Goal: Complete application form

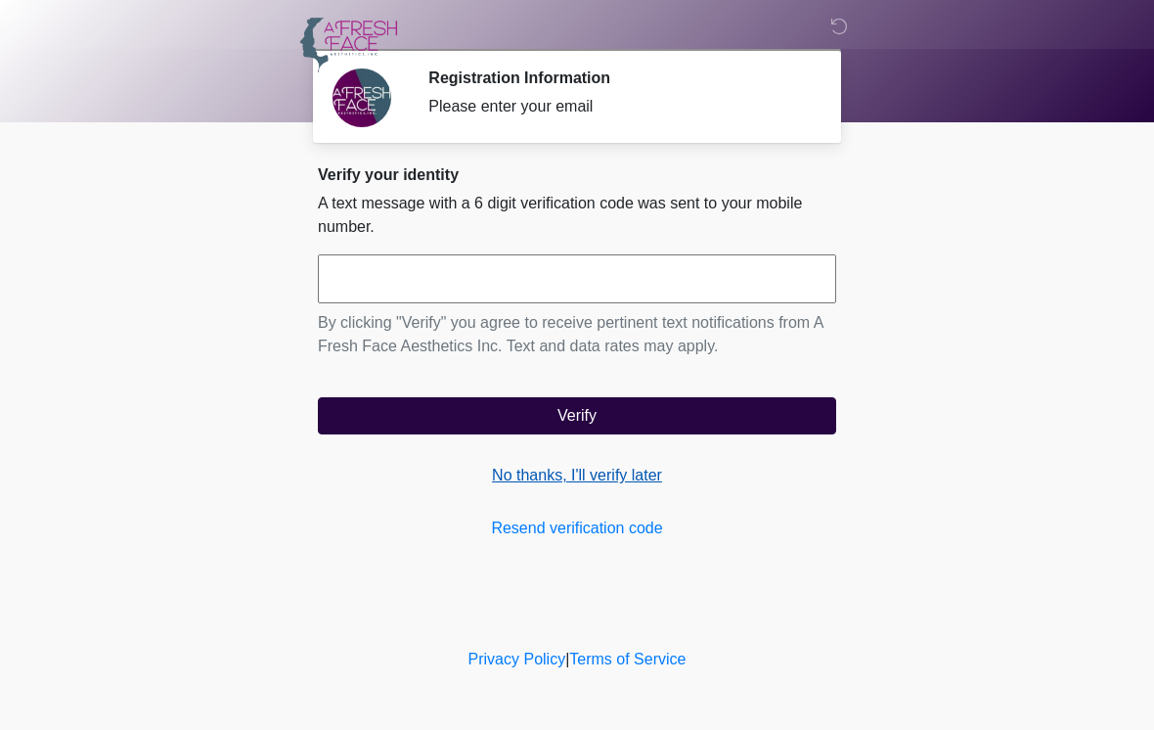
click at [541, 478] on link "No thanks, I'll verify later" at bounding box center [577, 475] width 518 height 23
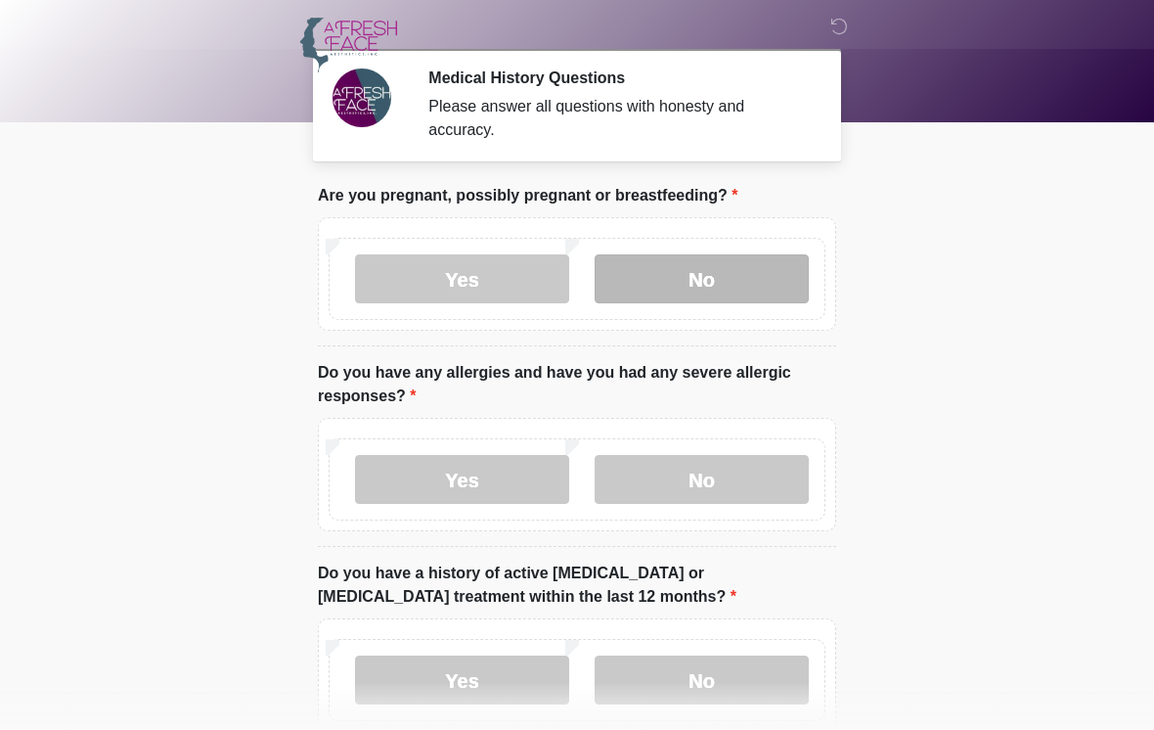
click at [687, 276] on label "No" at bounding box center [702, 278] width 214 height 49
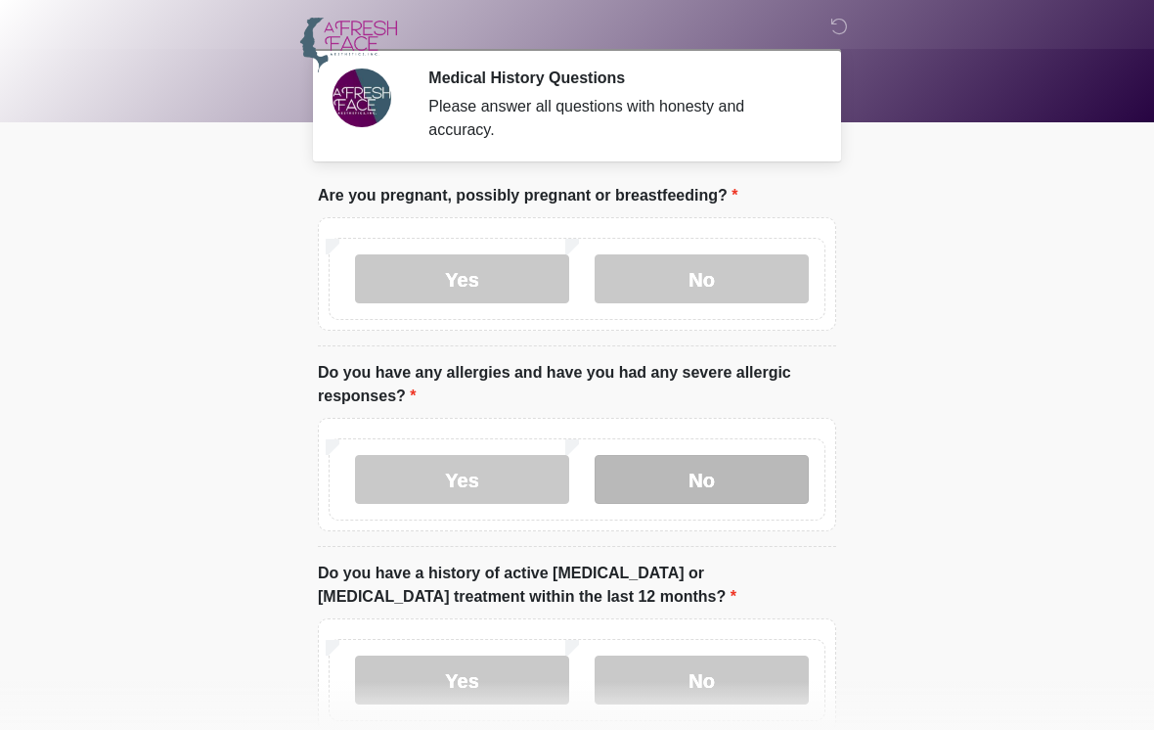
click at [690, 474] on label "No" at bounding box center [702, 479] width 214 height 49
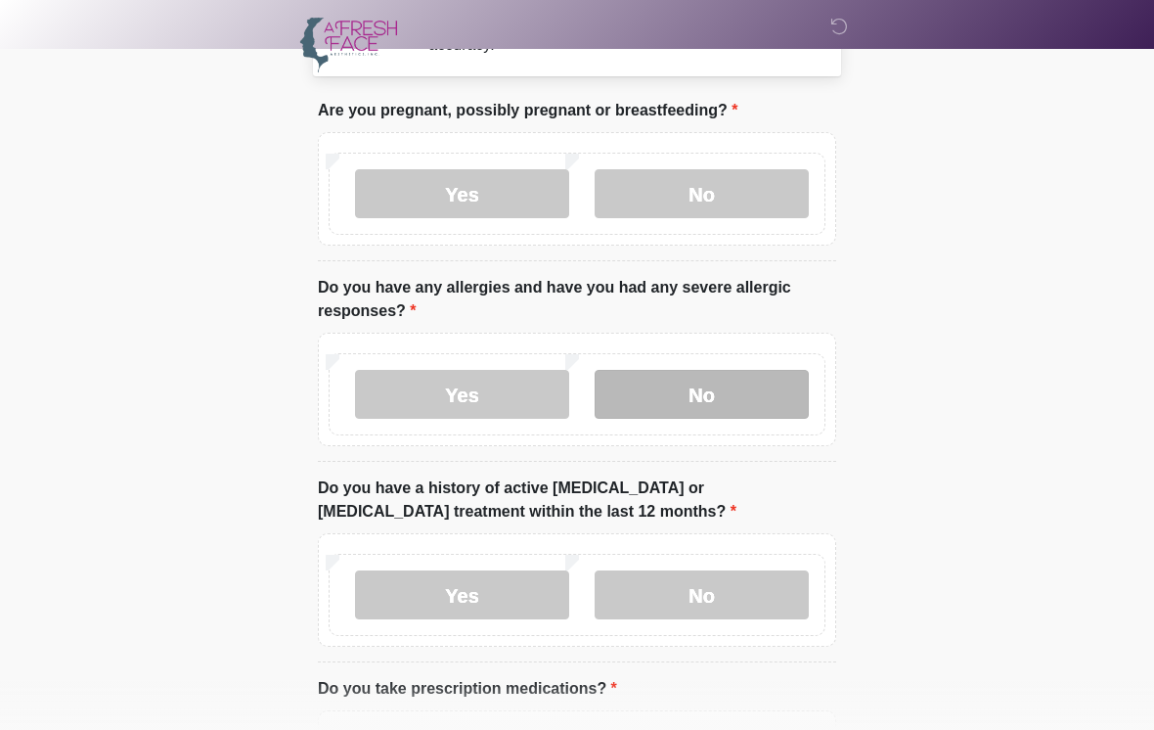
scroll to position [101, 0]
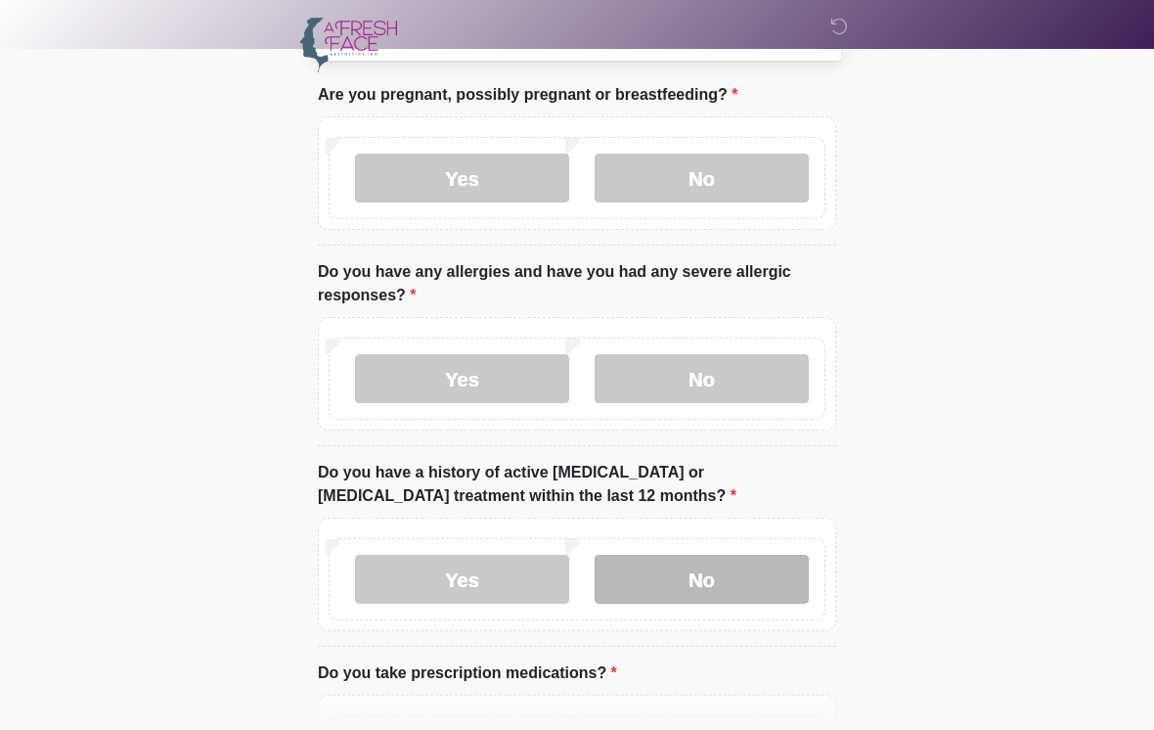
click at [718, 568] on label "No" at bounding box center [702, 579] width 214 height 49
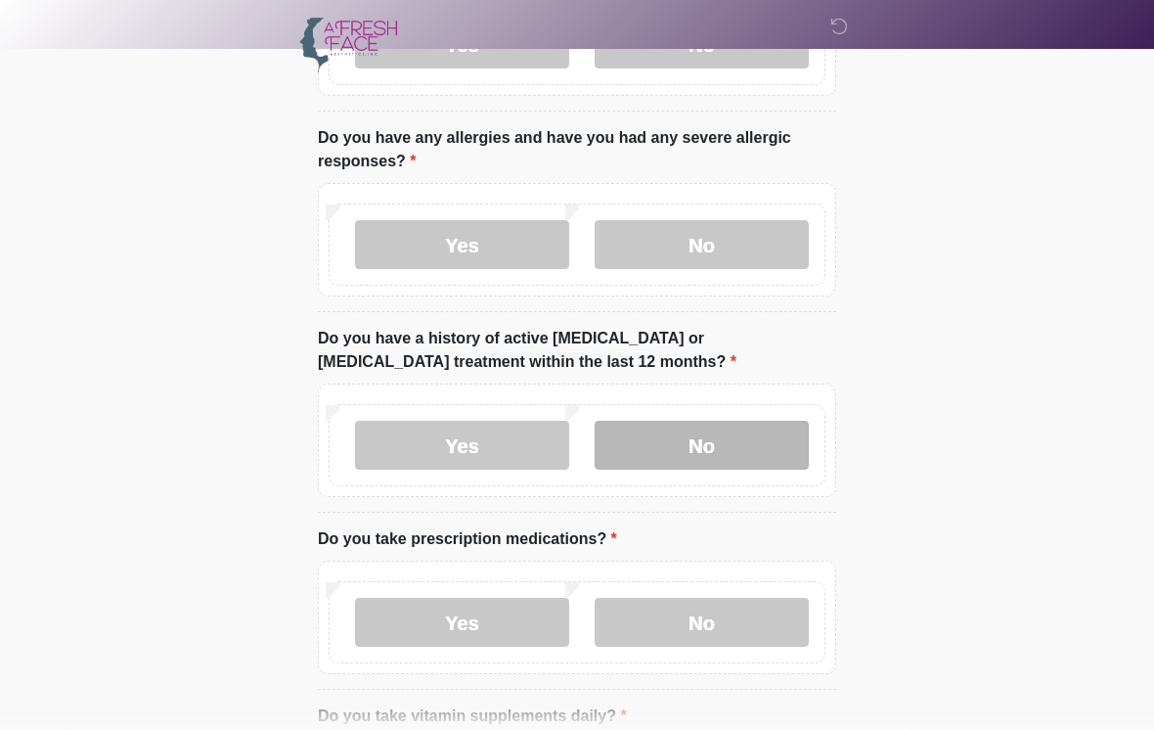
scroll to position [293, 0]
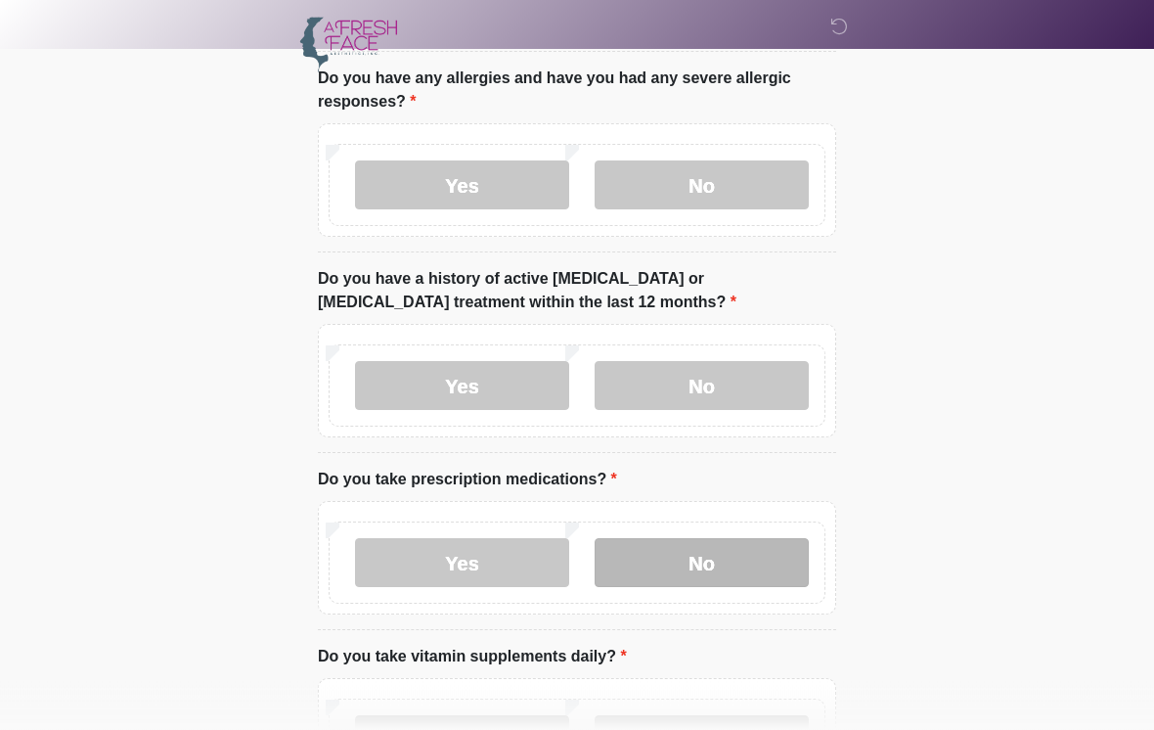
click at [719, 557] on label "No" at bounding box center [702, 563] width 214 height 49
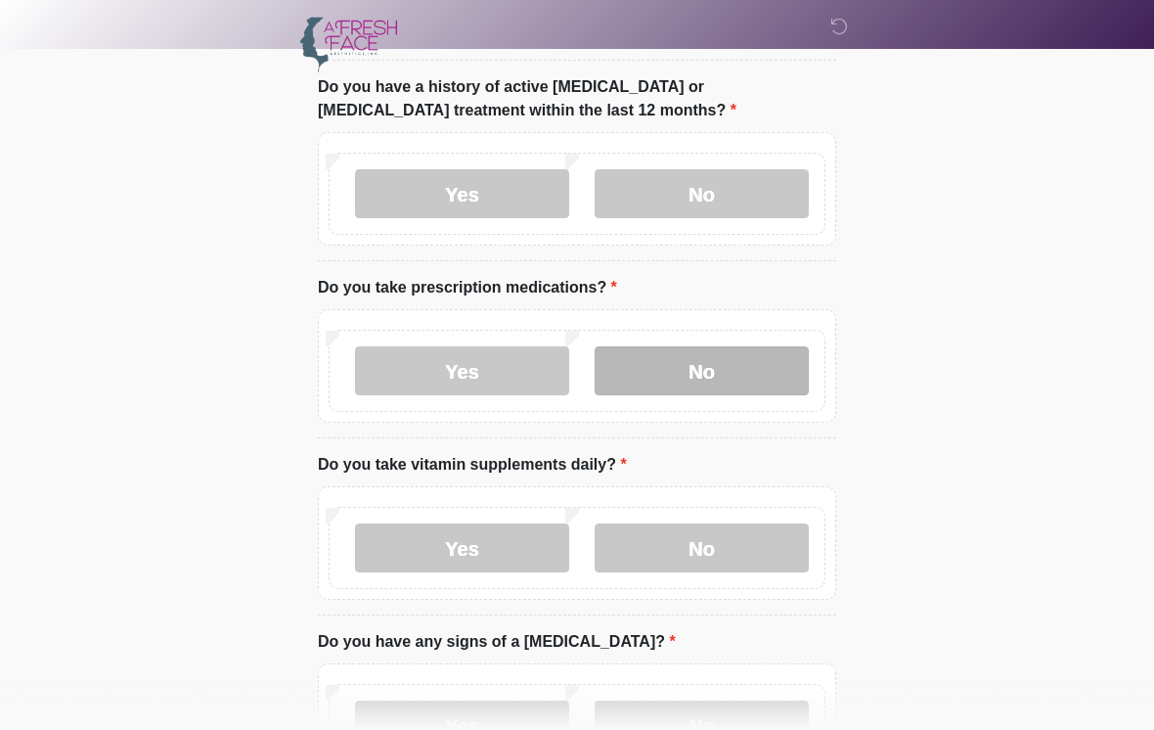
scroll to position [486, 0]
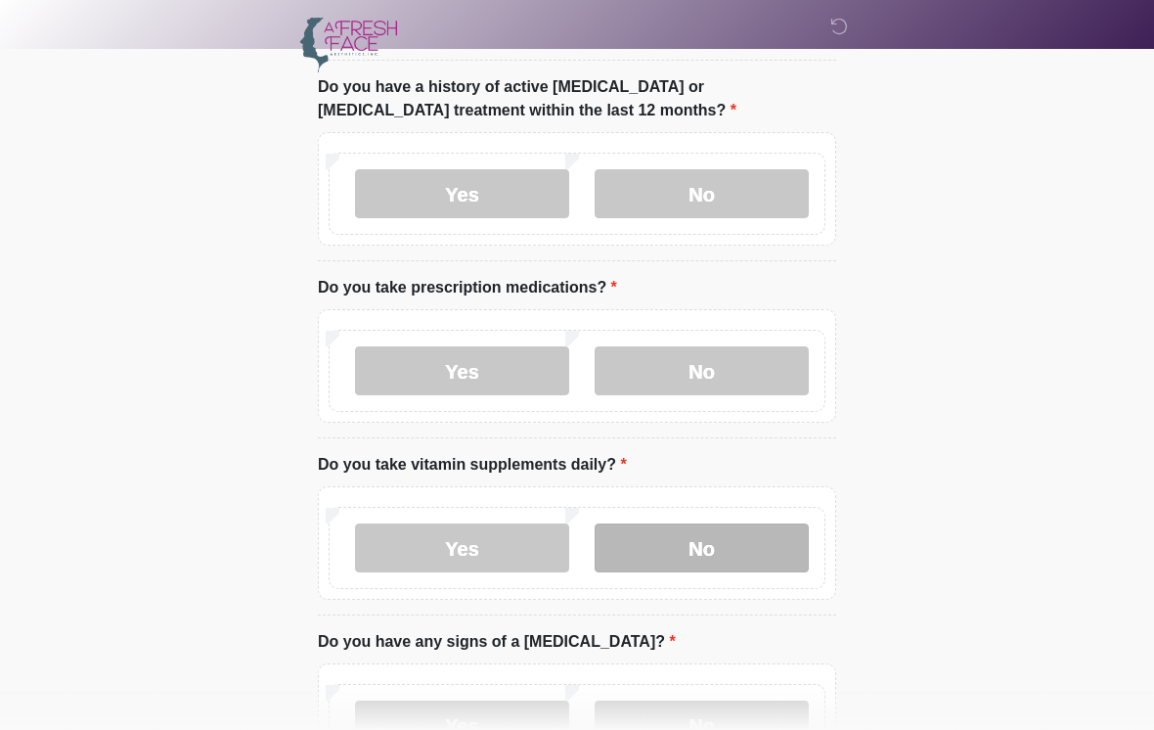
click at [711, 539] on label "No" at bounding box center [702, 547] width 214 height 49
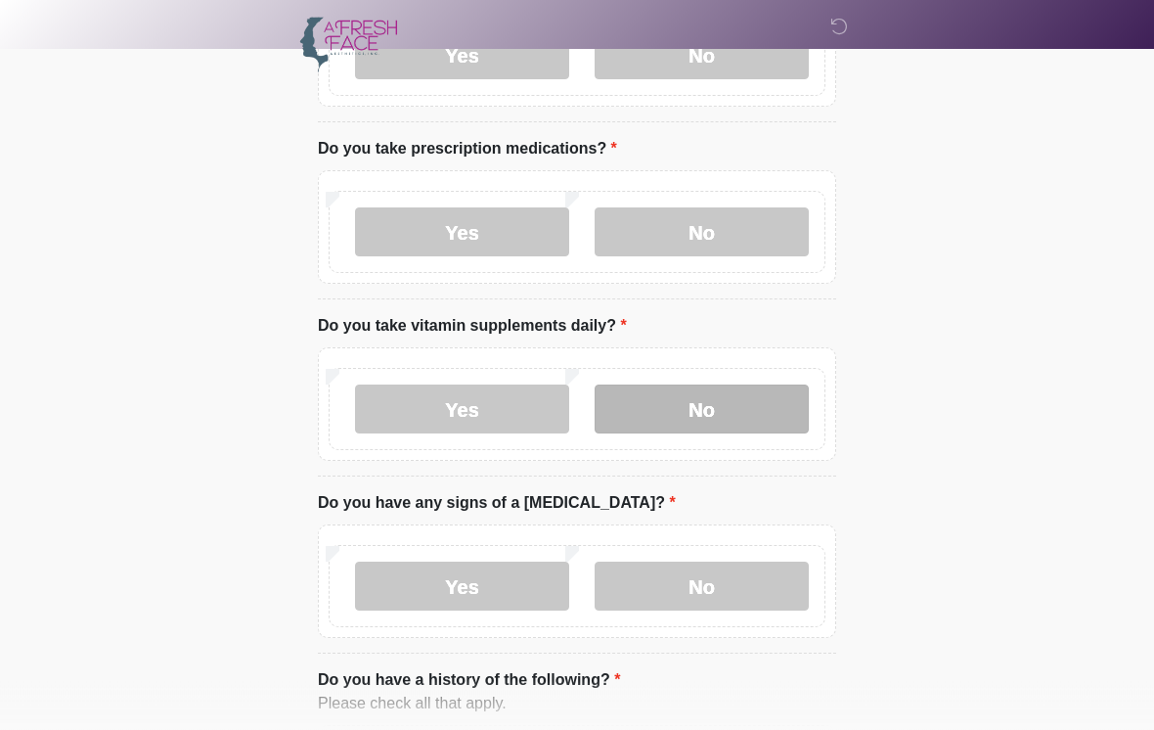
scroll to position [626, 0]
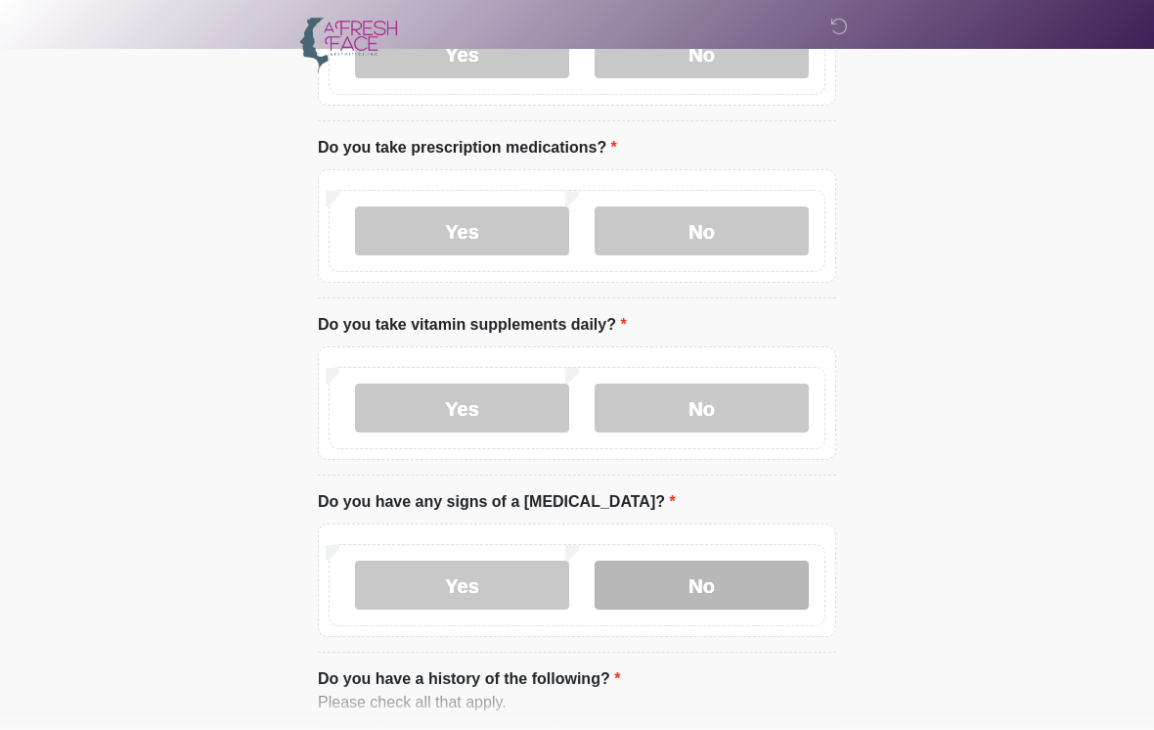
click at [706, 593] on label "No" at bounding box center [702, 584] width 214 height 49
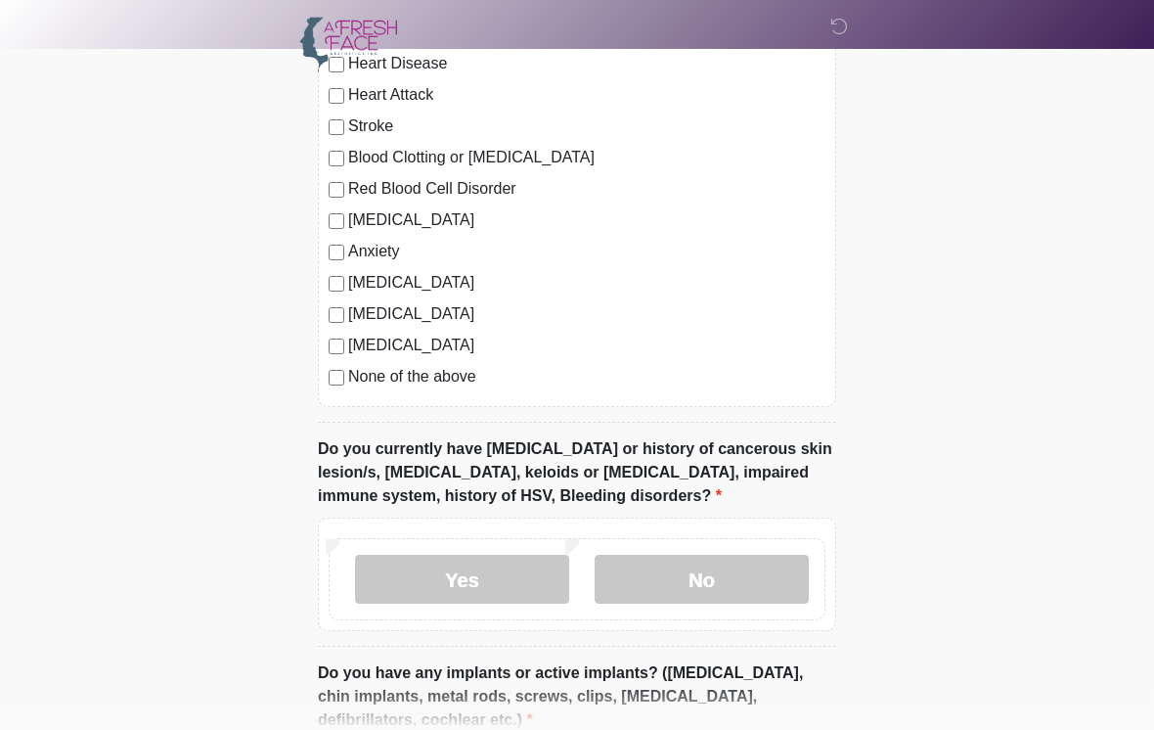
scroll to position [1348, 0]
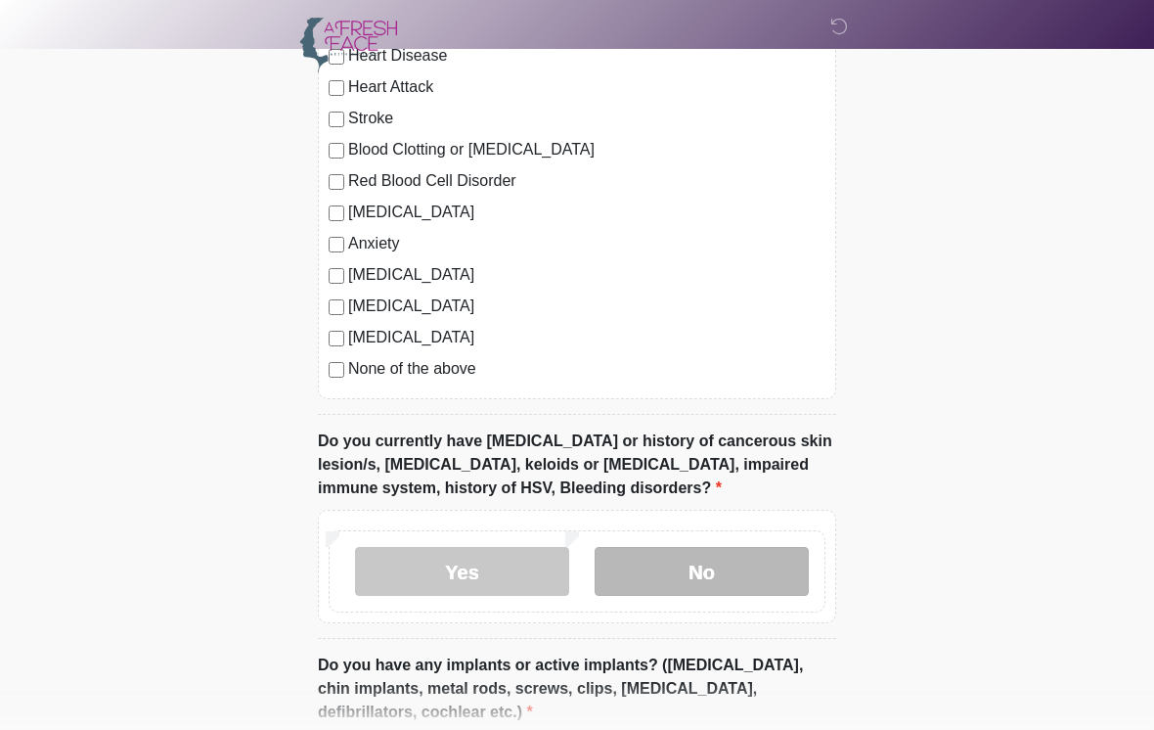
click at [714, 561] on label "No" at bounding box center [702, 571] width 214 height 49
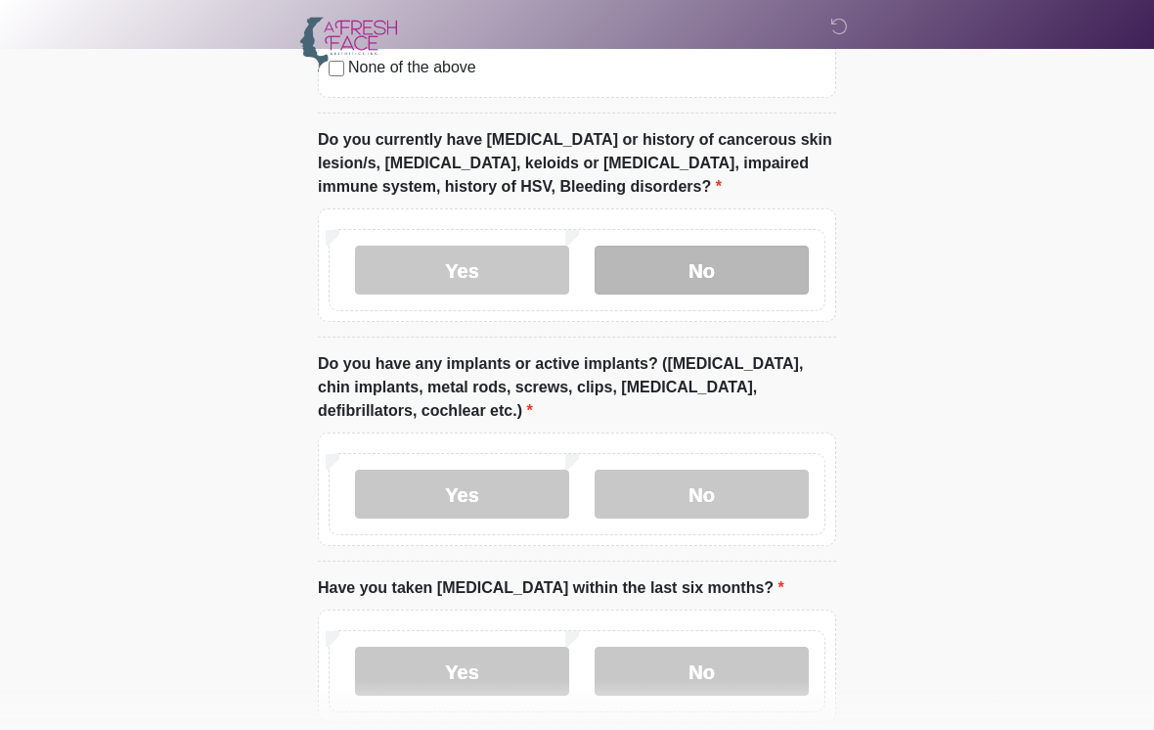
scroll to position [1658, 0]
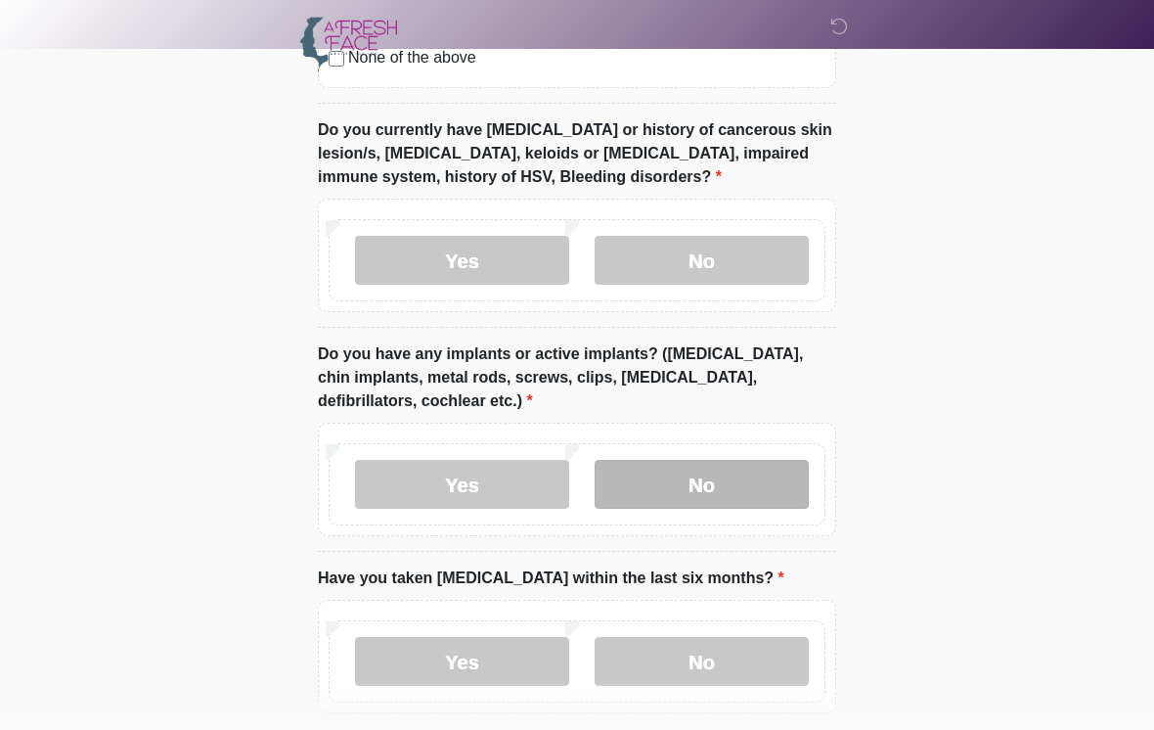
click at [729, 464] on label "No" at bounding box center [702, 485] width 214 height 49
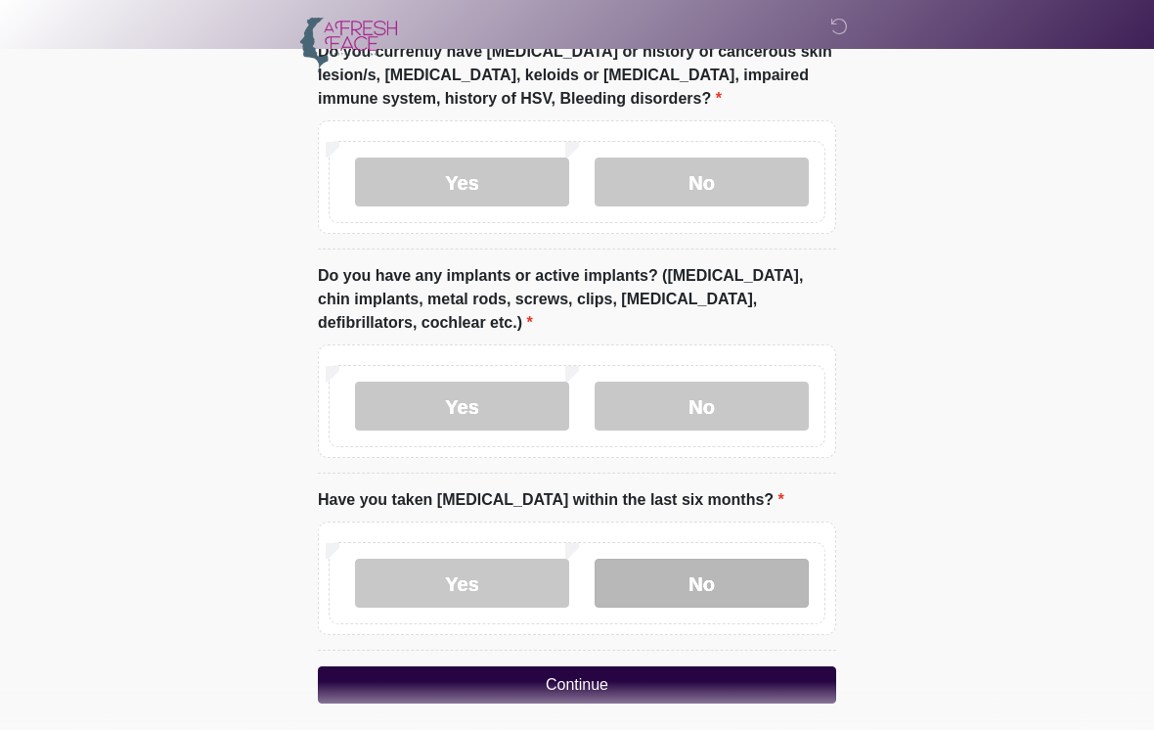
click at [711, 564] on label "No" at bounding box center [702, 583] width 214 height 49
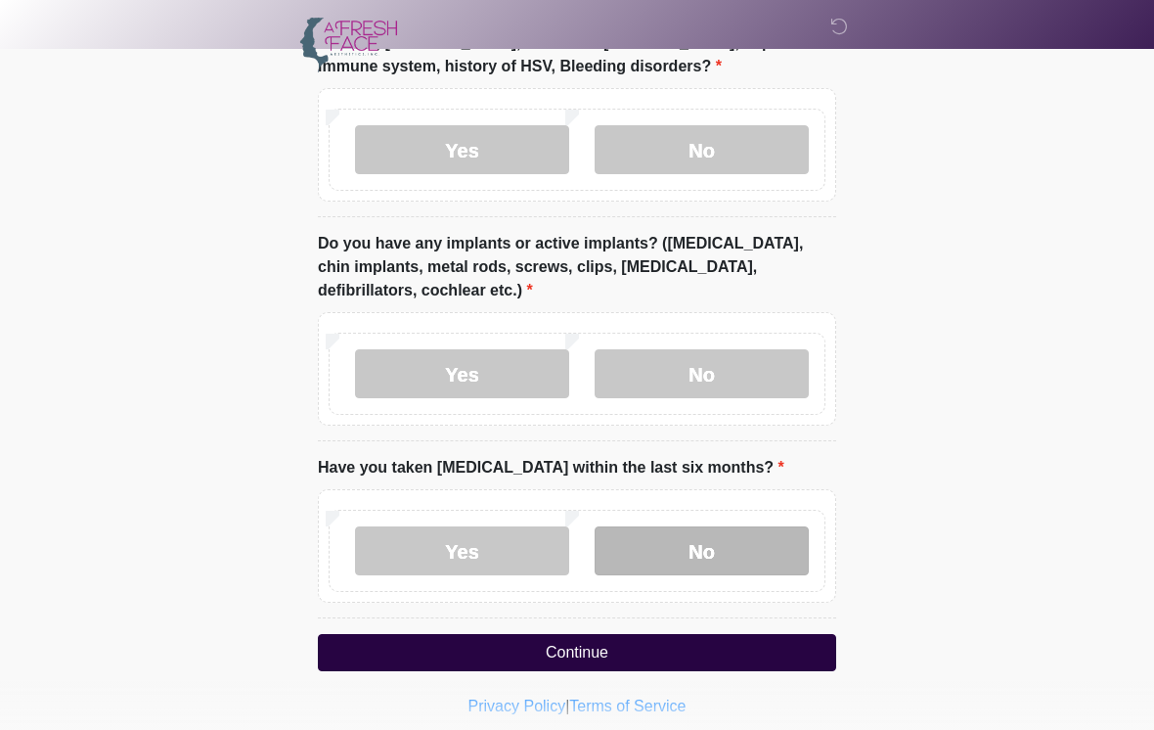
scroll to position [1781, 0]
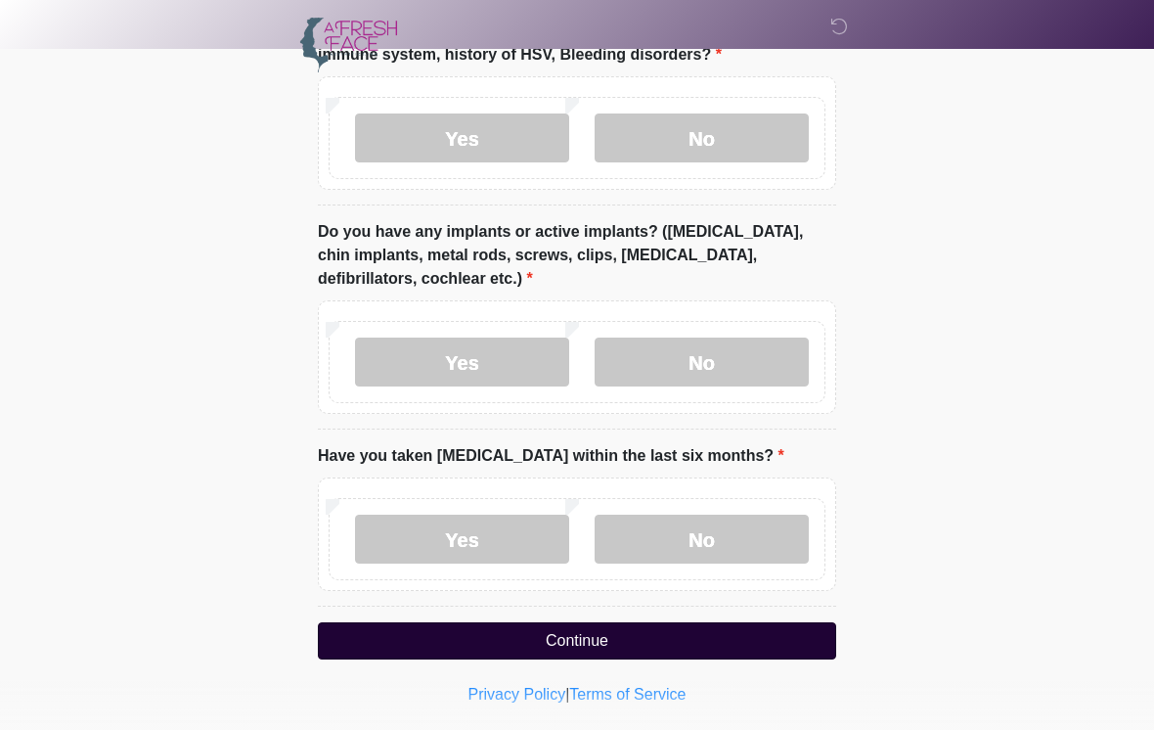
click at [638, 622] on button "Continue" at bounding box center [577, 640] width 518 height 37
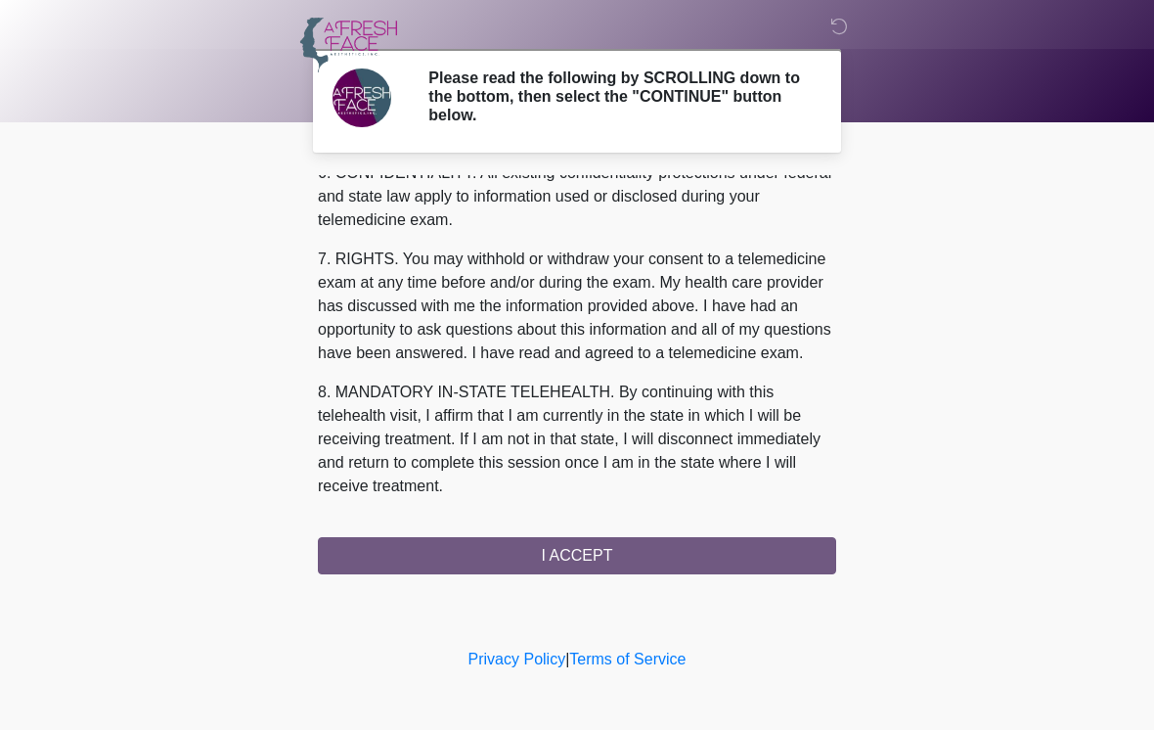
scroll to position [820, 0]
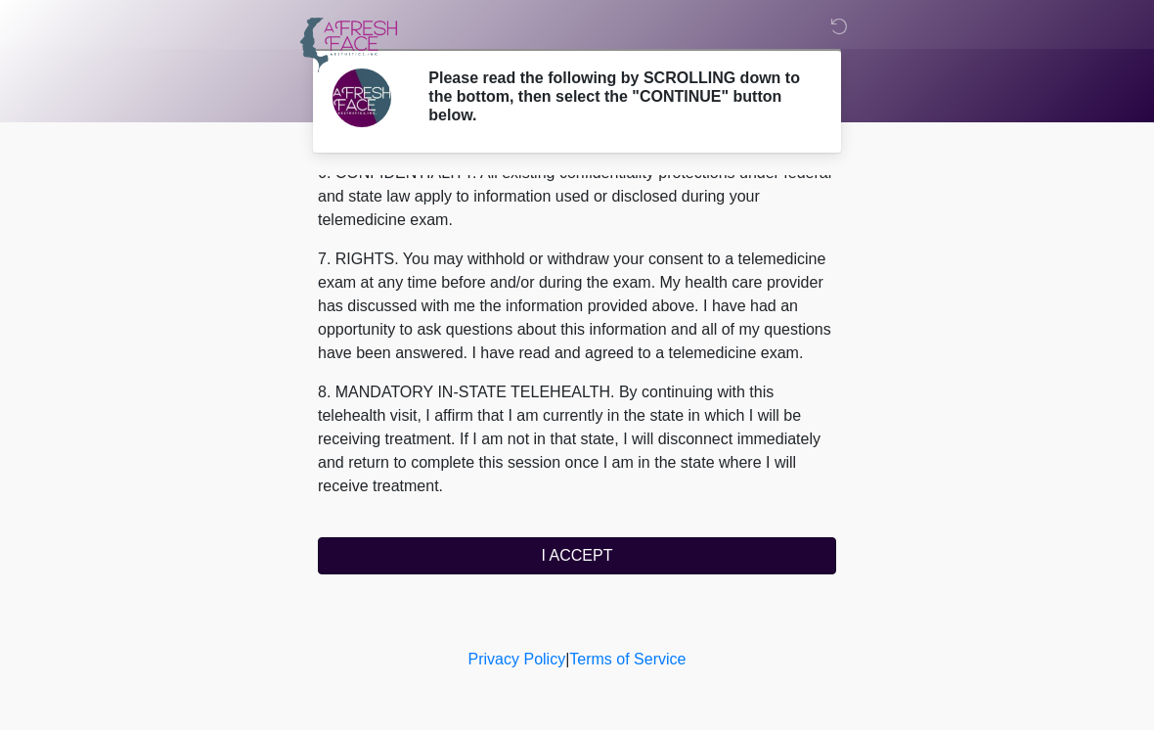
click at [608, 538] on button "I ACCEPT" at bounding box center [577, 555] width 518 height 37
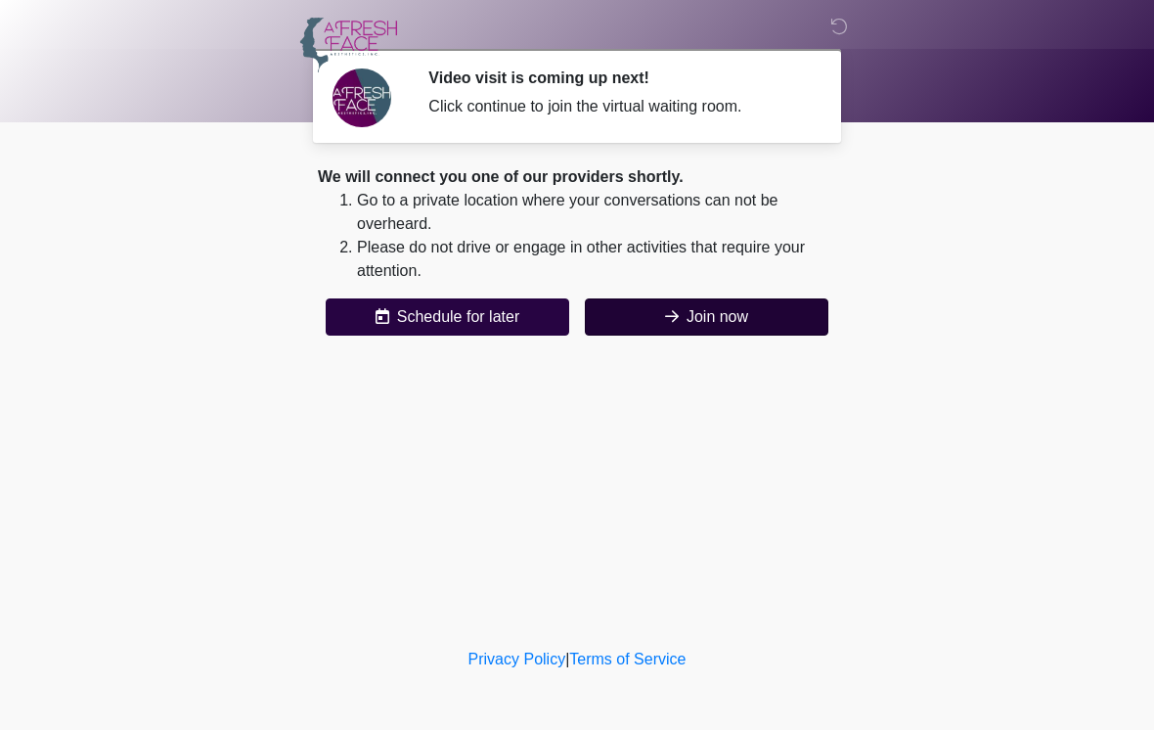
click at [778, 313] on button "Join now" at bounding box center [707, 316] width 244 height 37
